Goal: Information Seeking & Learning: Compare options

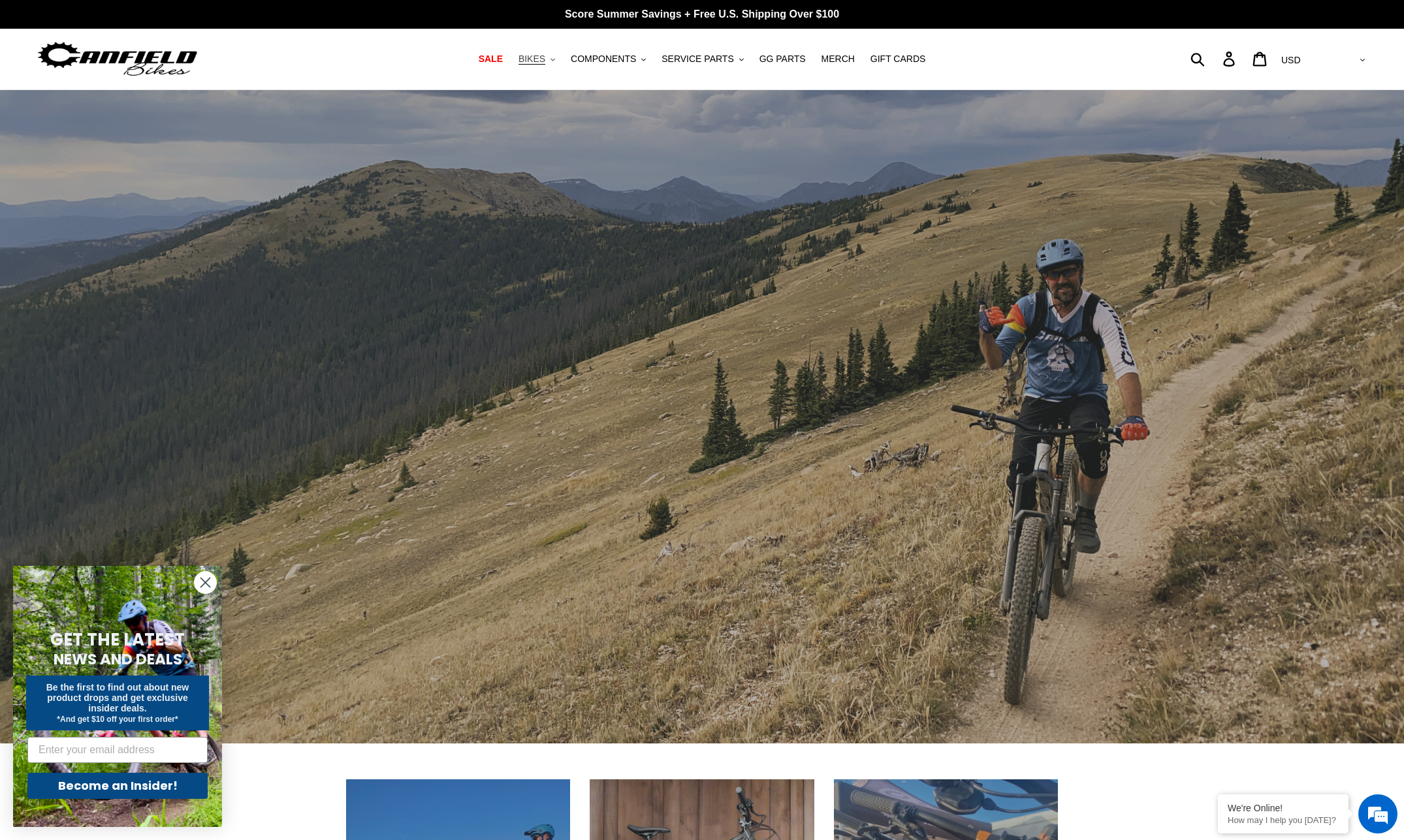
click at [540, 58] on span "BIKES" at bounding box center [531, 59] width 26 height 11
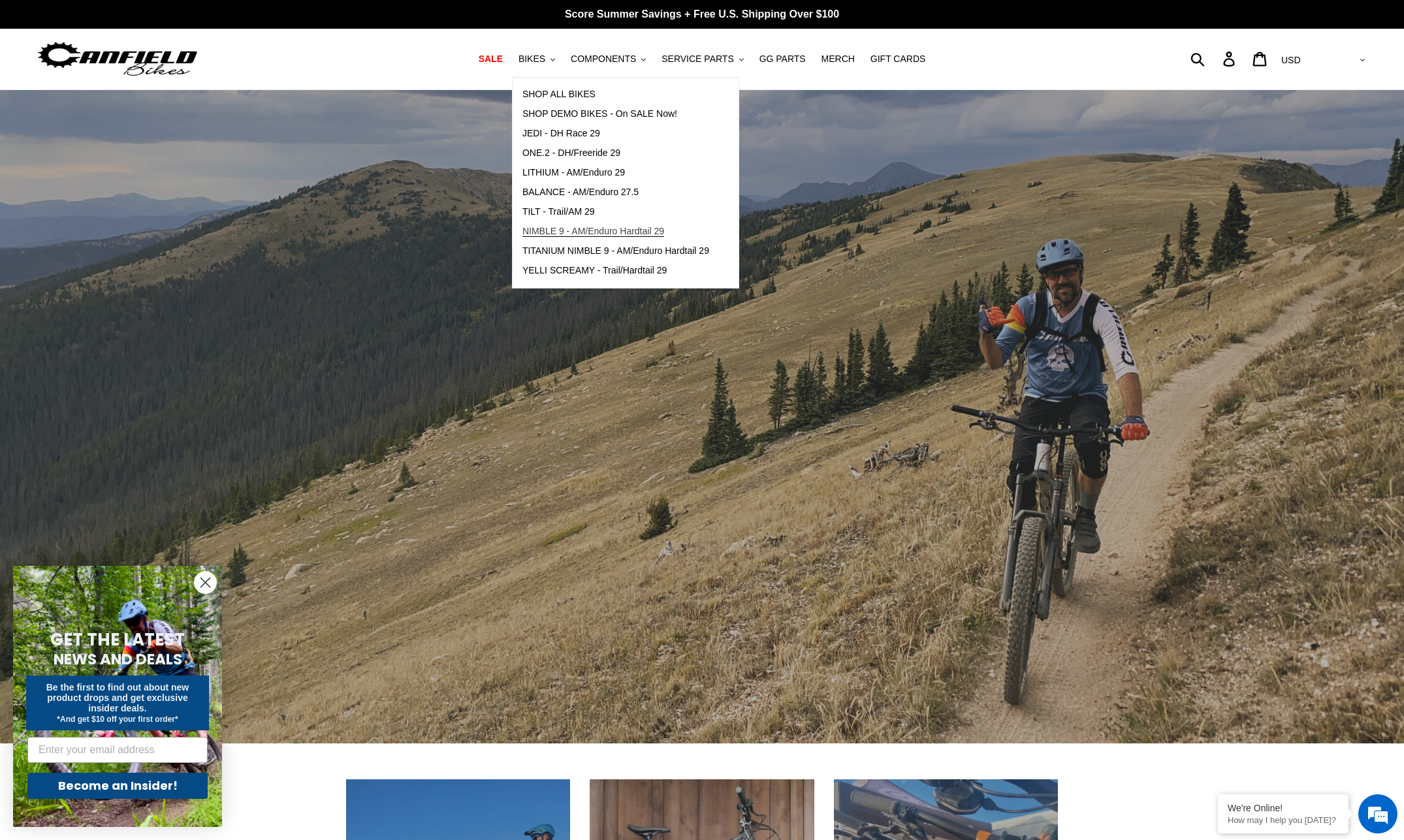
click at [594, 230] on span "NIMBLE 9 - AM/Enduro Hardtail 29" at bounding box center [593, 231] width 142 height 11
click at [598, 251] on span "TITANIUM NIMBLE 9 - AM/Enduro Hardtail 29" at bounding box center [615, 251] width 187 height 11
click at [605, 275] on span "YELLI SCREAMY - Trail/Hardtail 29" at bounding box center [594, 271] width 145 height 11
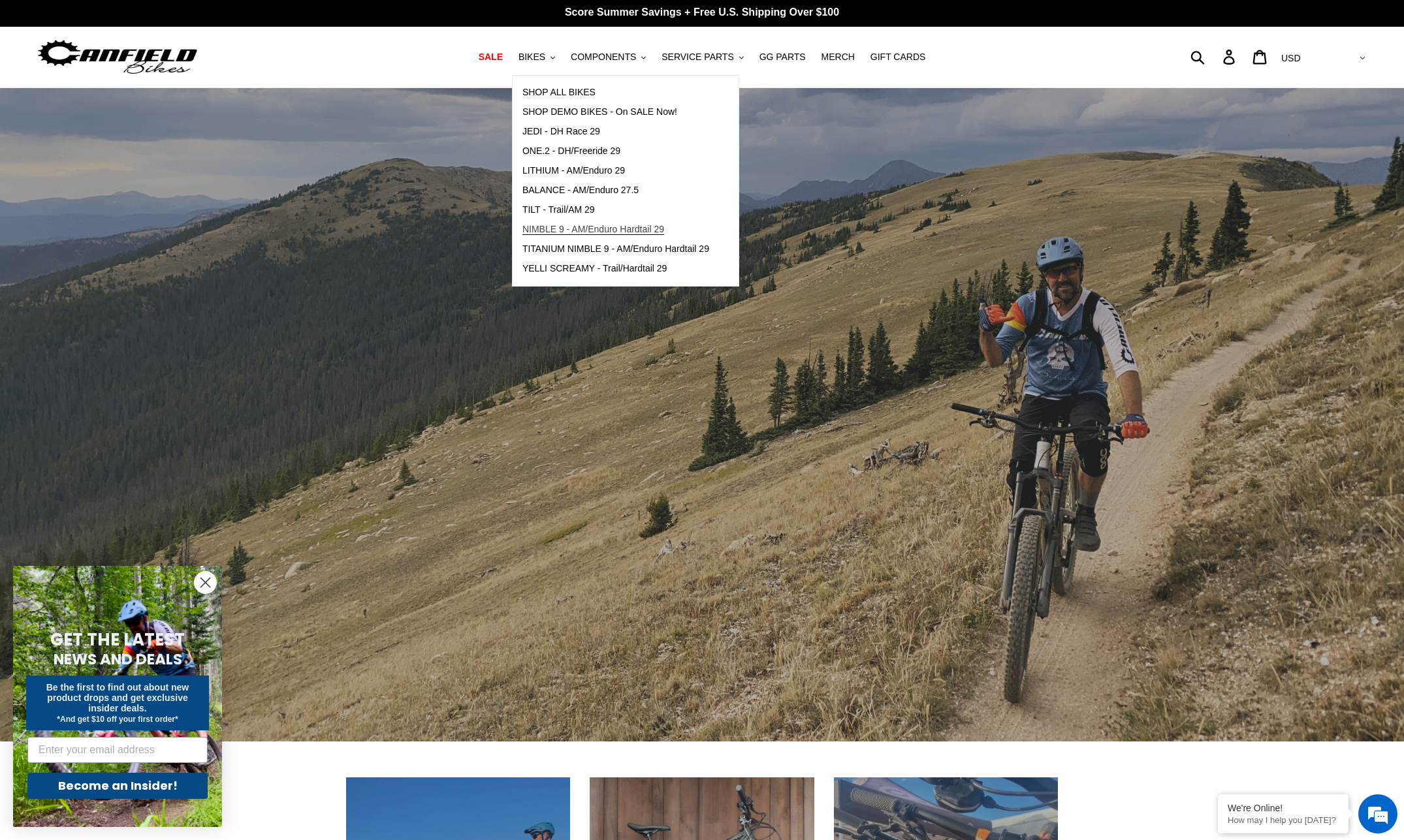
click at [641, 231] on span "NIMBLE 9 - AM/Enduro Hardtail 29" at bounding box center [593, 230] width 142 height 11
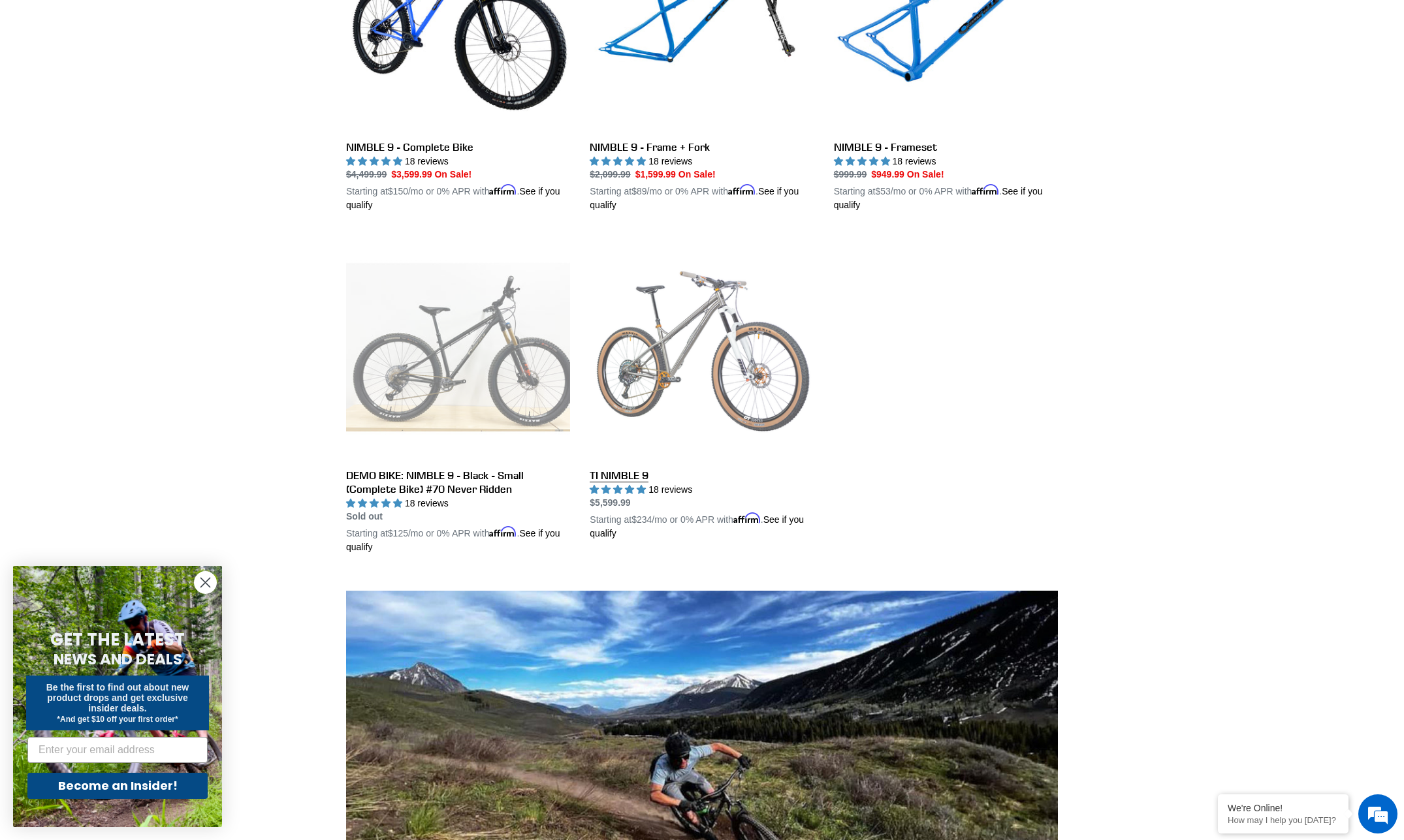
scroll to position [476, 0]
click at [655, 370] on link "TI NIMBLE 9" at bounding box center [702, 386] width 224 height 305
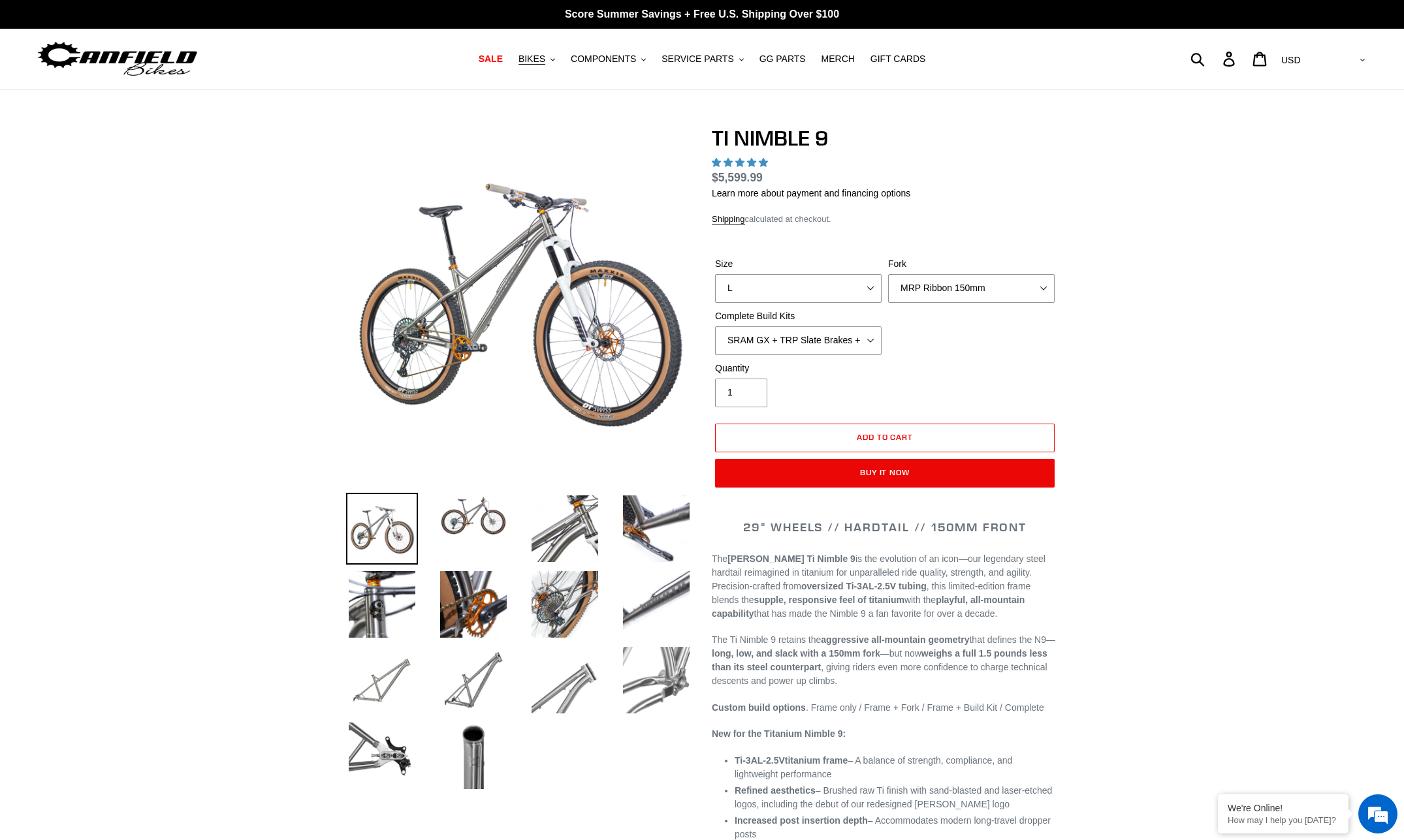
select select "highest-rating"
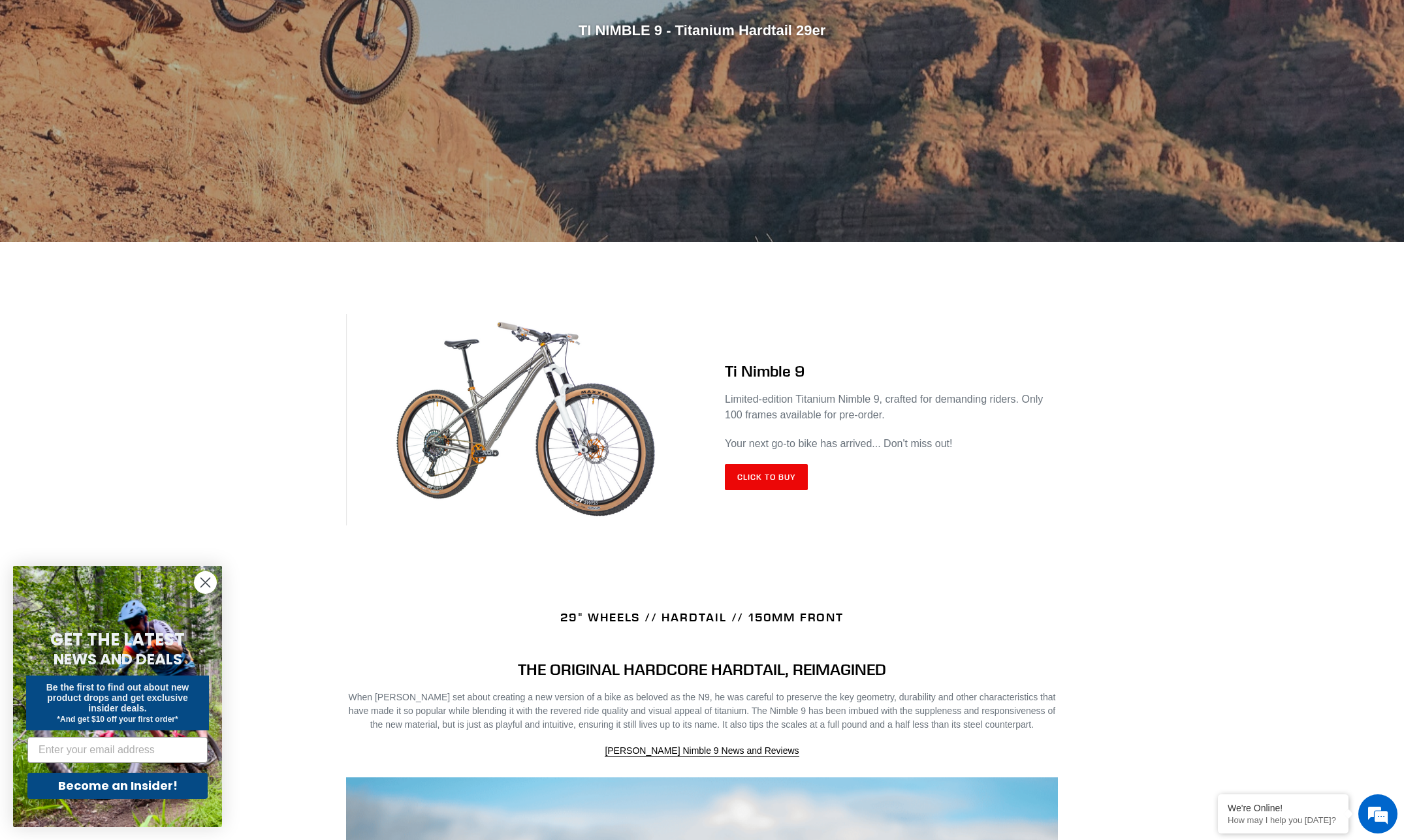
scroll to position [273, 0]
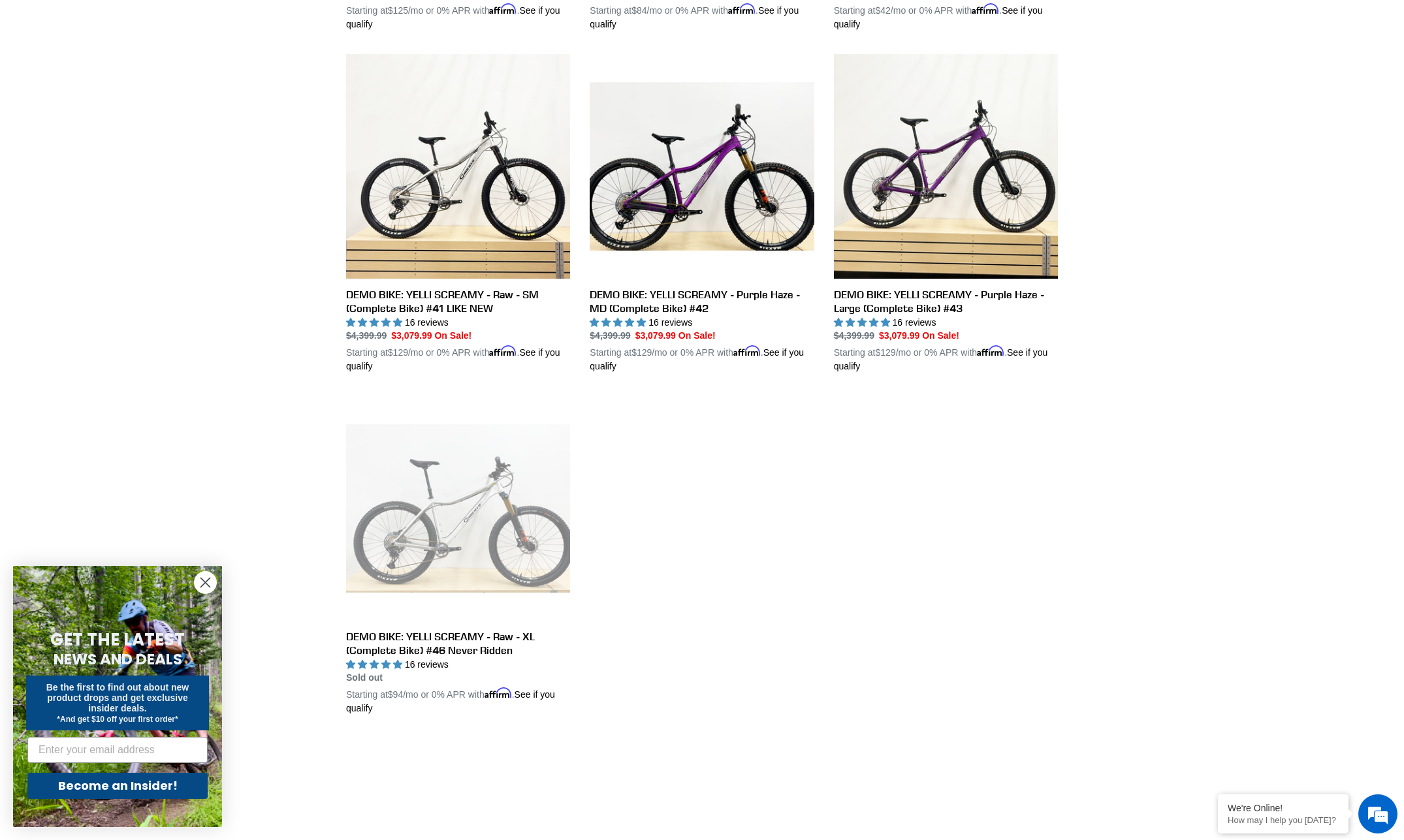
scroll to position [658, 0]
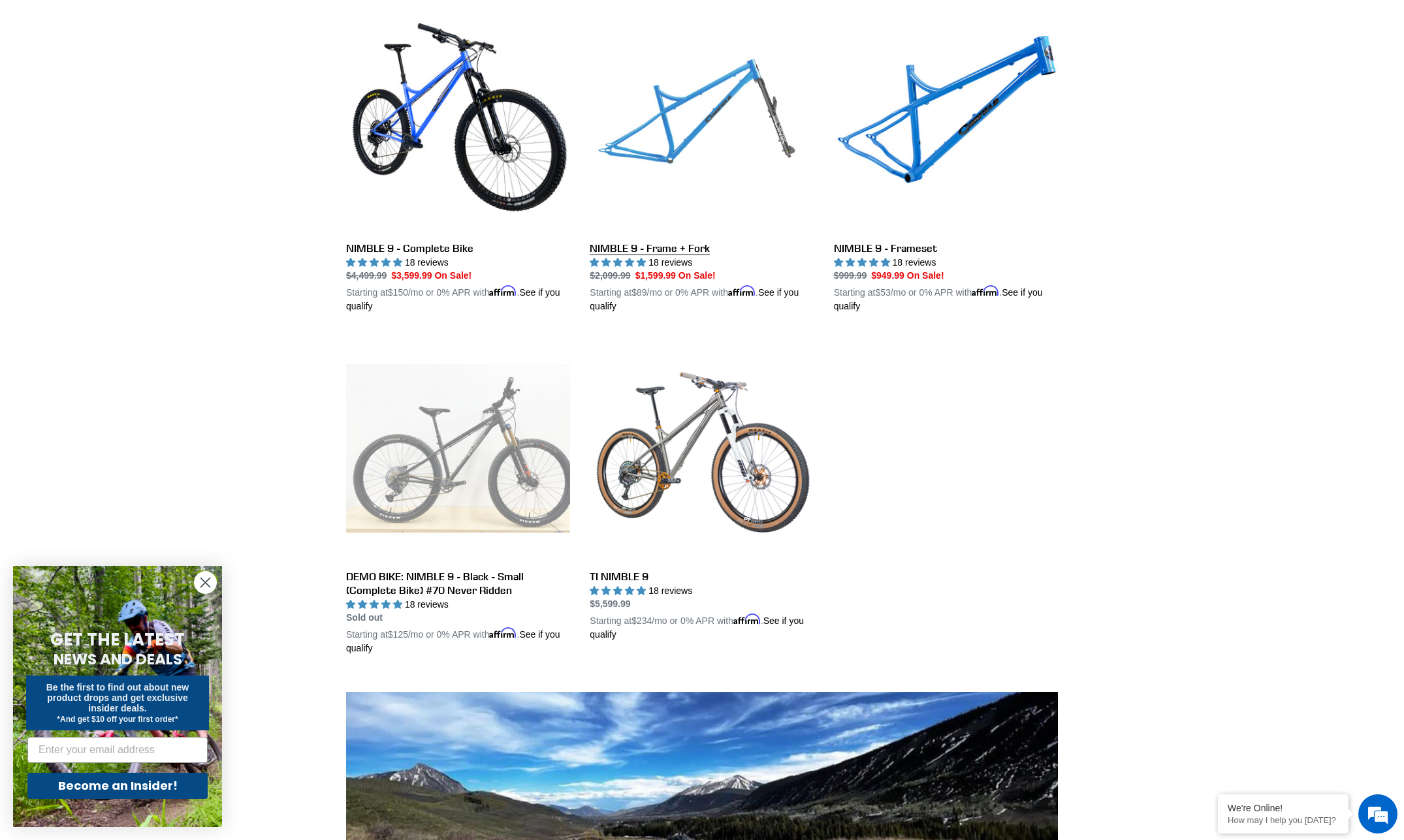
scroll to position [369, 0]
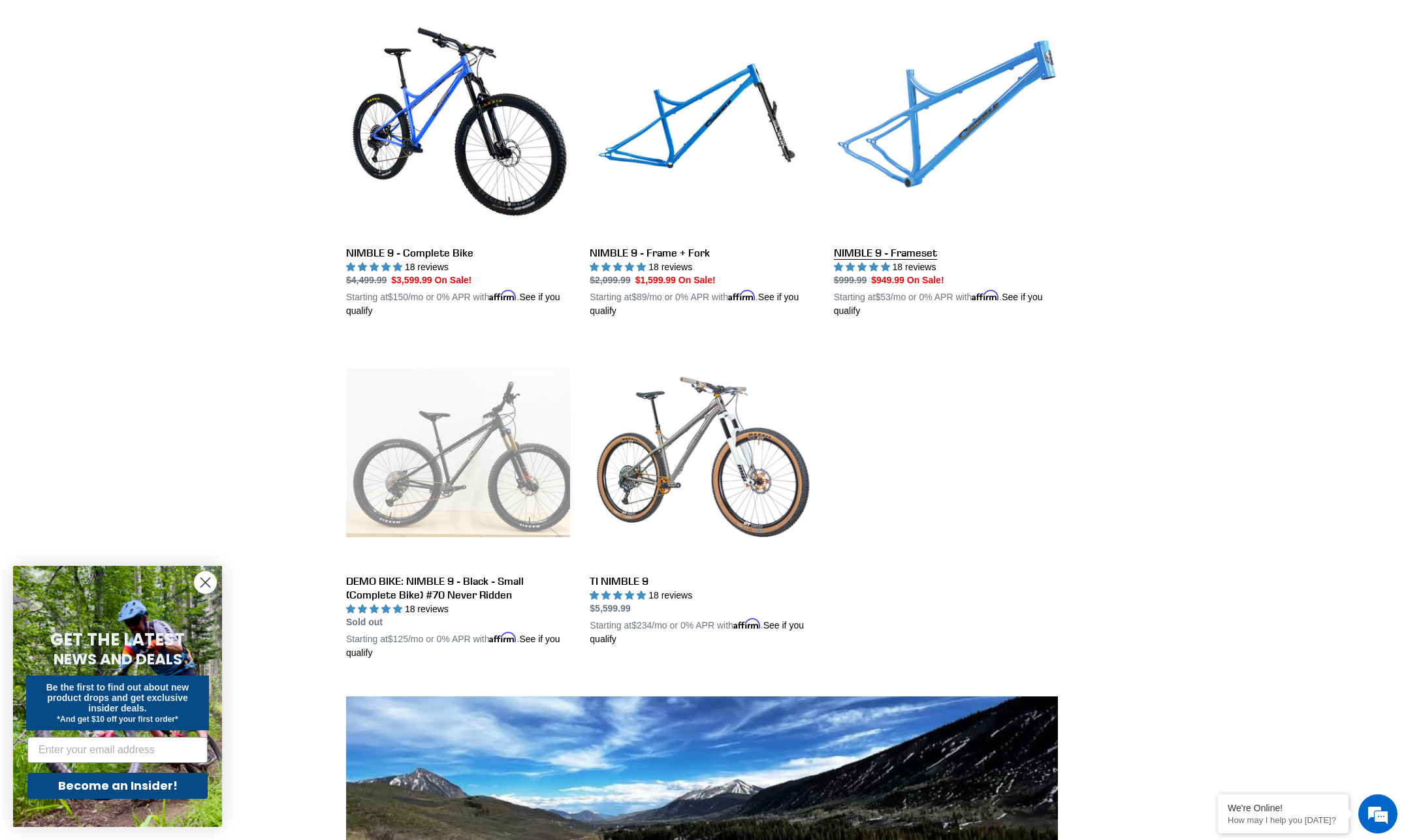
click at [916, 182] on link "NIMBLE 9 - Frameset" at bounding box center [946, 165] width 224 height 305
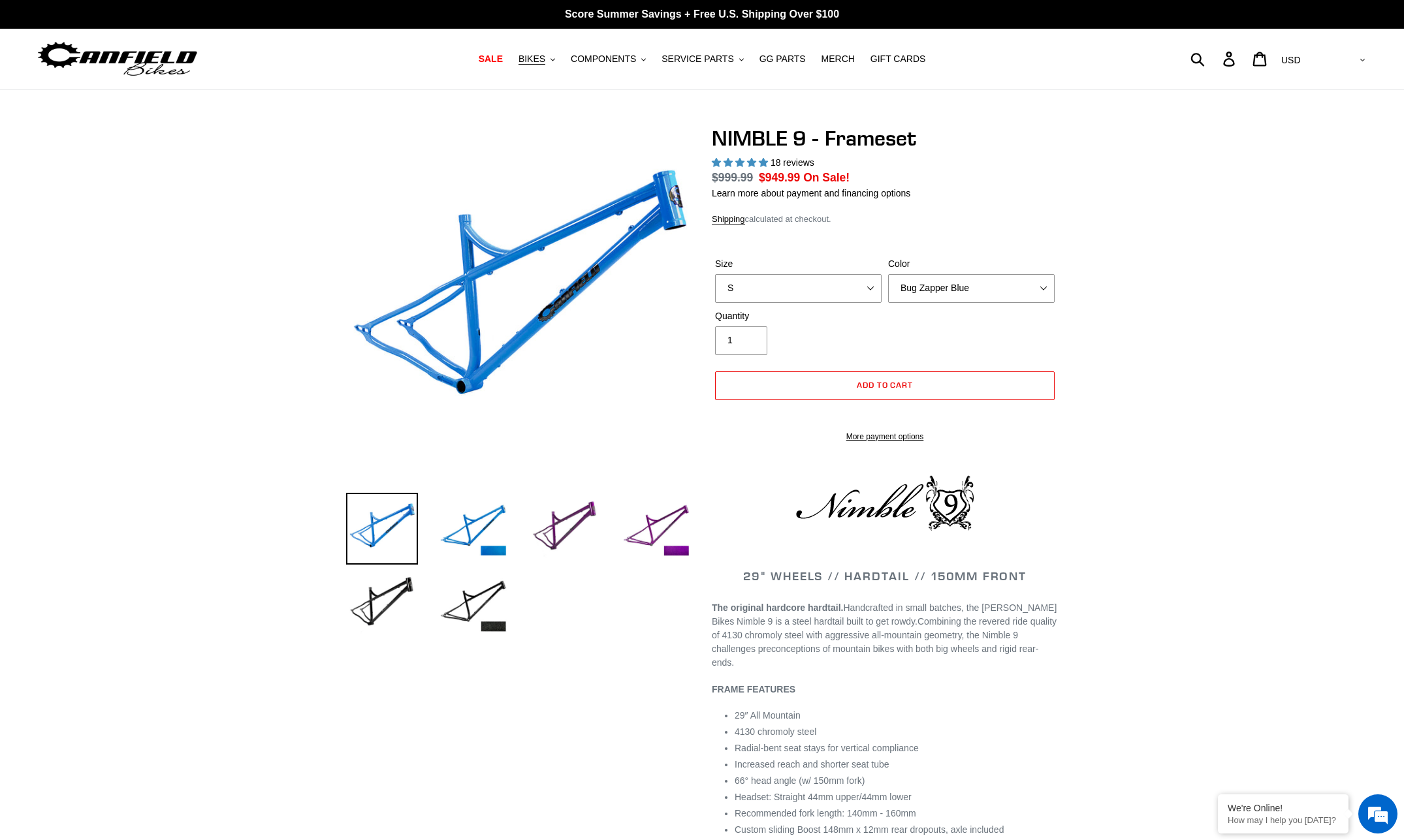
select select "highest-rating"
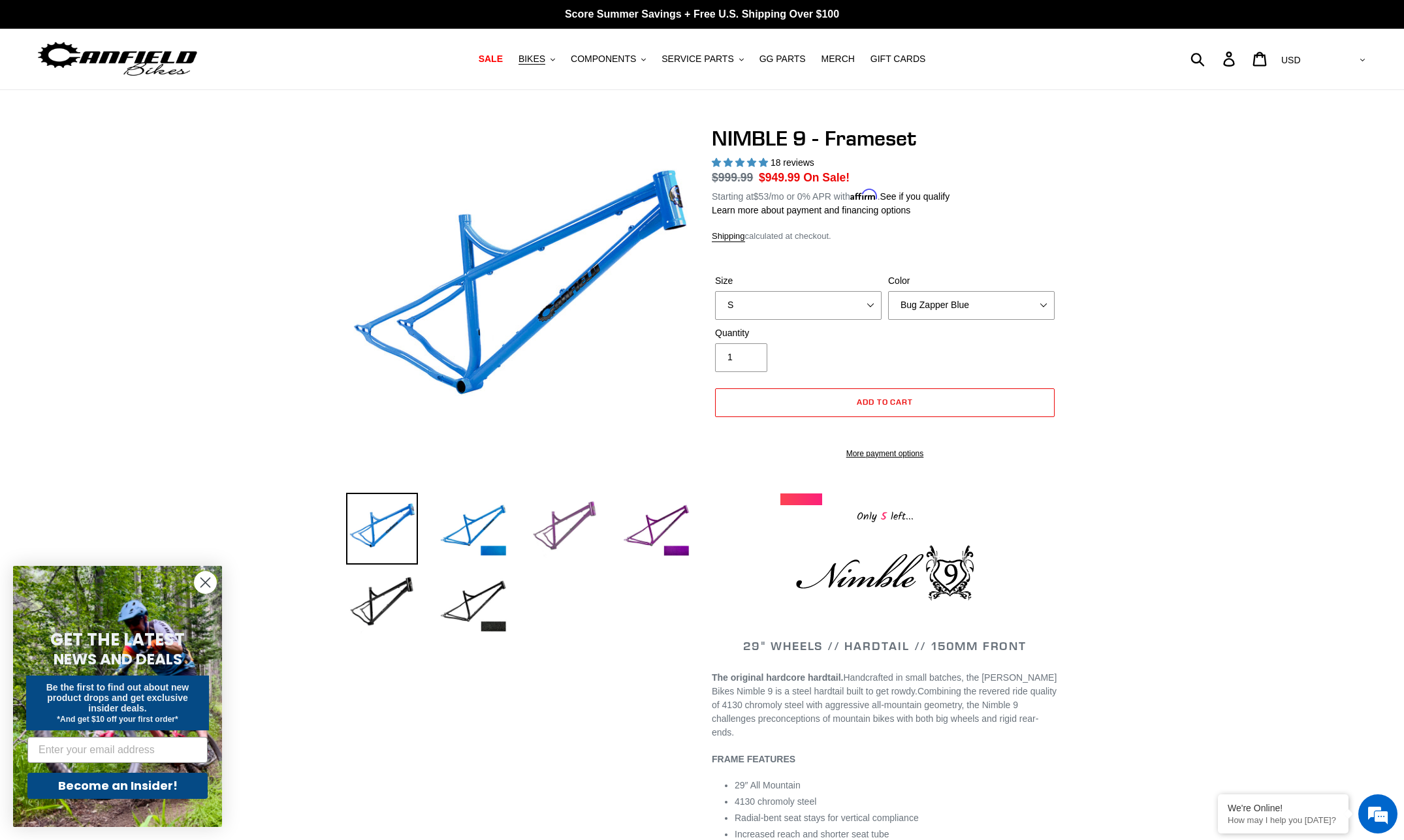
click at [556, 528] on img at bounding box center [564, 528] width 72 height 72
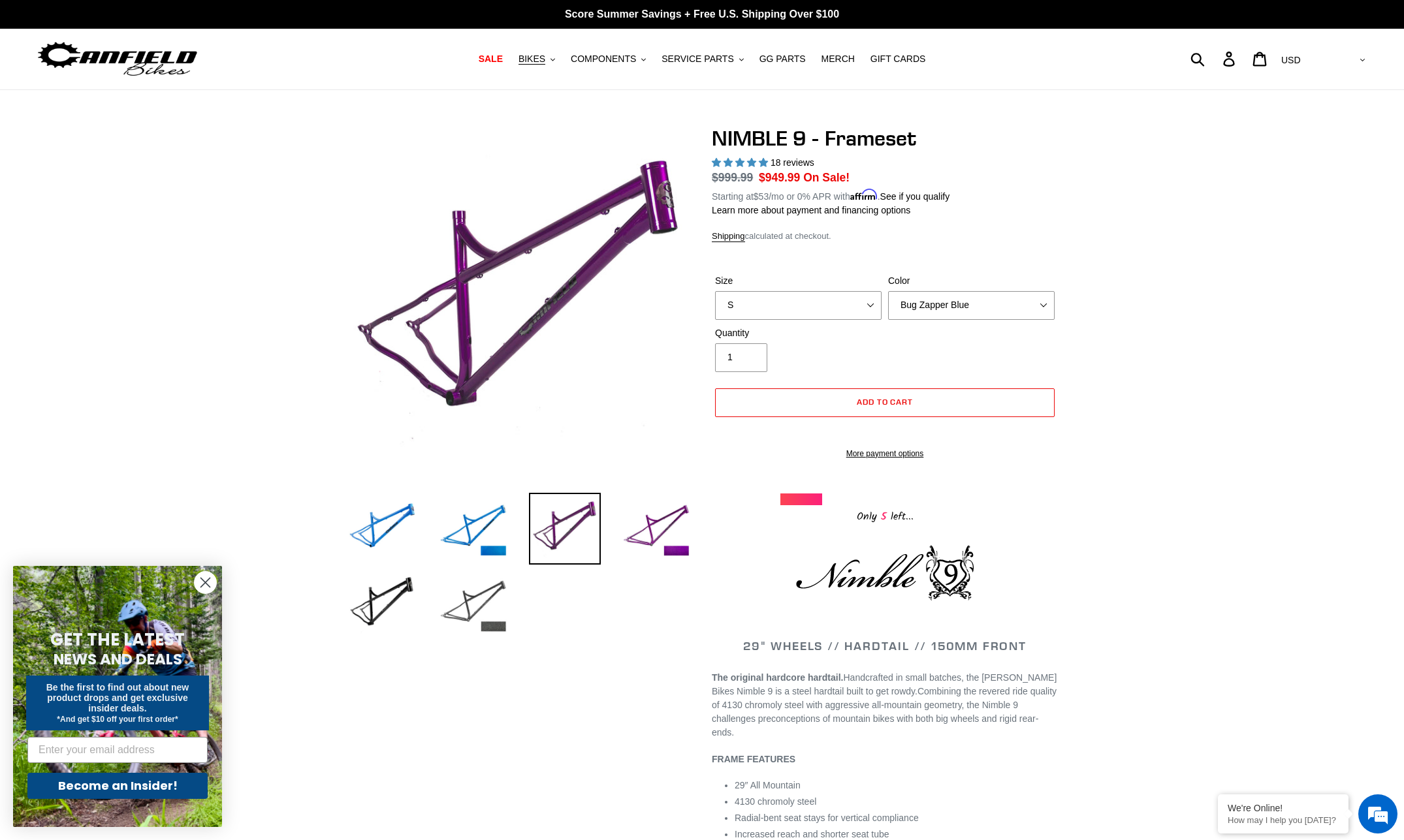
click at [456, 610] on img at bounding box center [473, 604] width 72 height 72
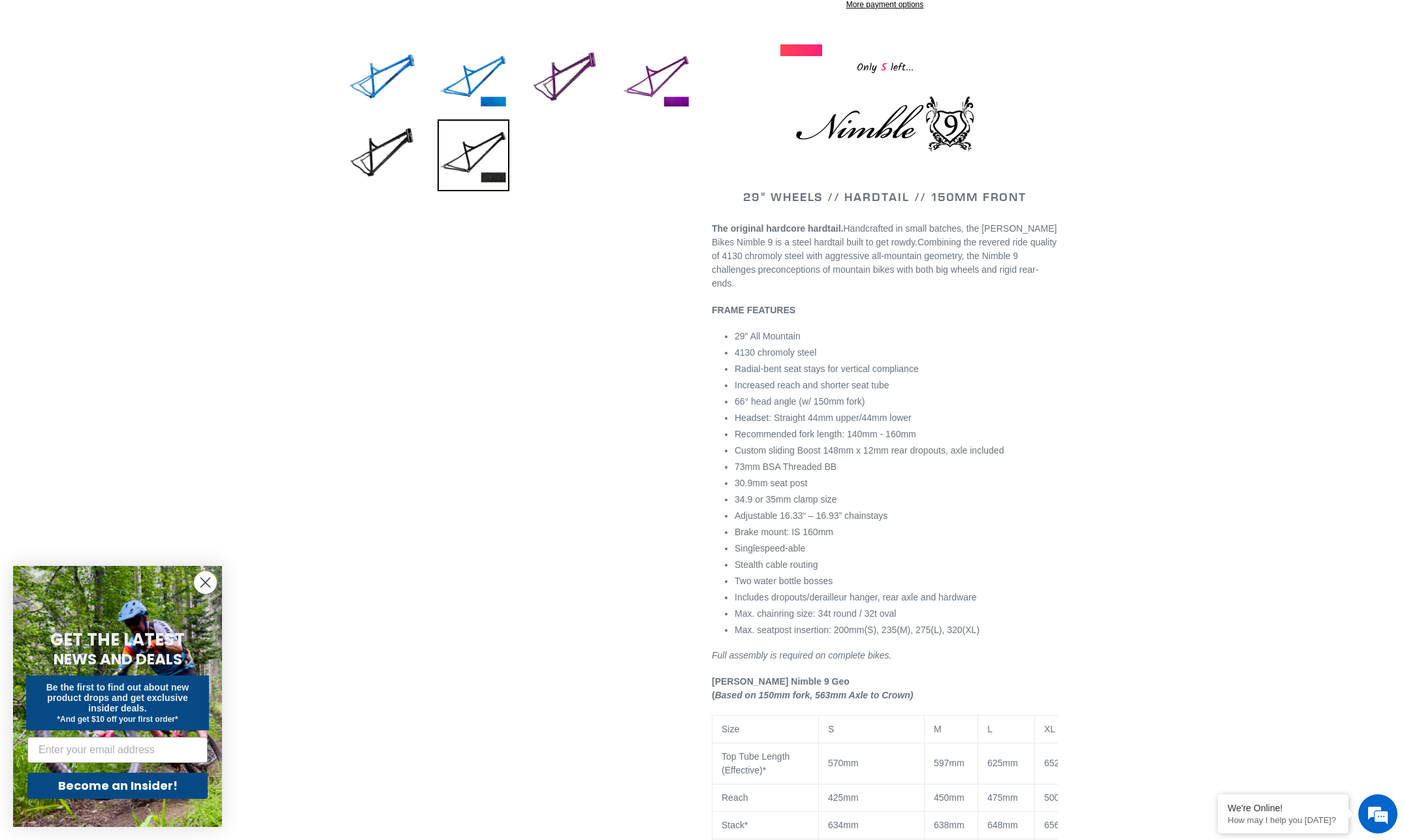
scroll to position [451, 0]
